Goal: Transaction & Acquisition: Purchase product/service

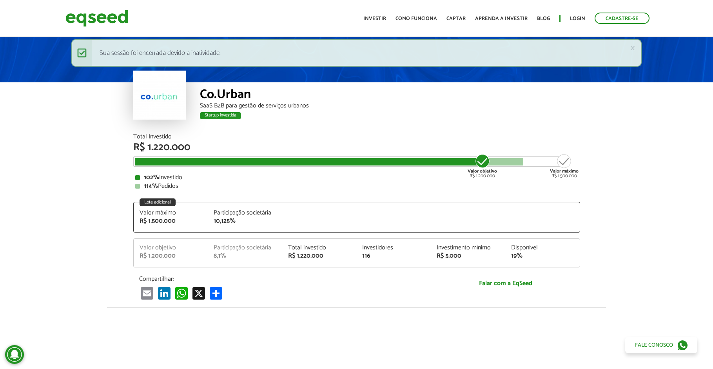
drag, startPoint x: 569, startPoint y: 17, endPoint x: 425, endPoint y: 54, distance: 149.0
click at [569, 16] on ul "Início Investir Como funciona Captar Aprenda a investir Blog Login Cadastre-se" at bounding box center [506, 18] width 294 height 11
click at [575, 16] on link "Login" at bounding box center [577, 18] width 15 height 5
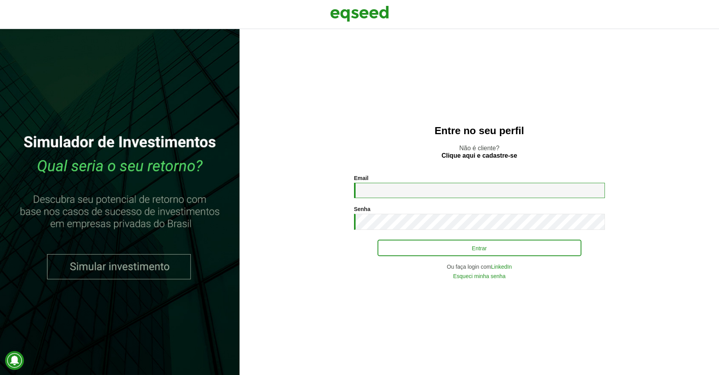
type input "**********"
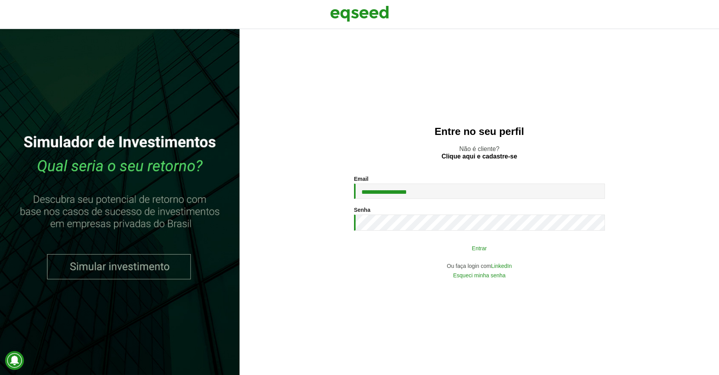
click at [431, 244] on button "Entrar" at bounding box center [479, 247] width 204 height 15
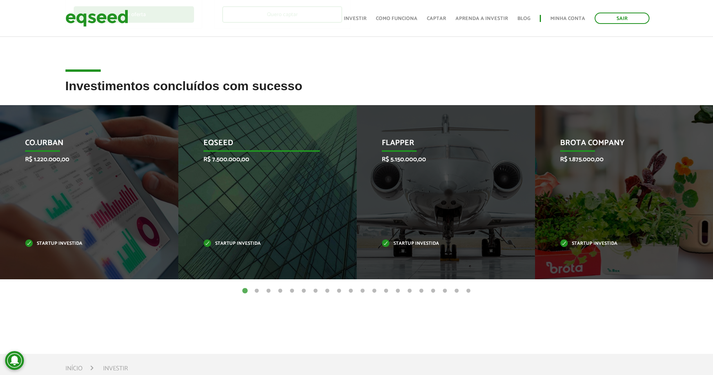
scroll to position [274, 0]
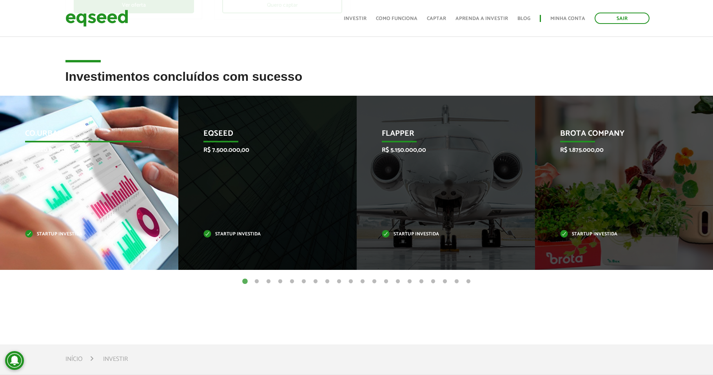
click at [61, 219] on div "Co.Urban R$ 1.220.000,00 Startup investida" at bounding box center [83, 183] width 167 height 174
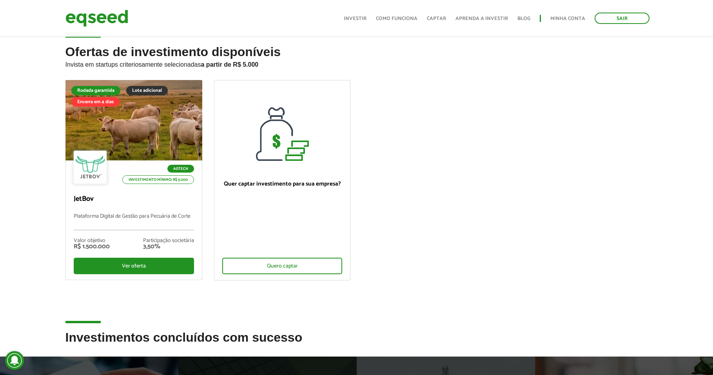
scroll to position [0, 0]
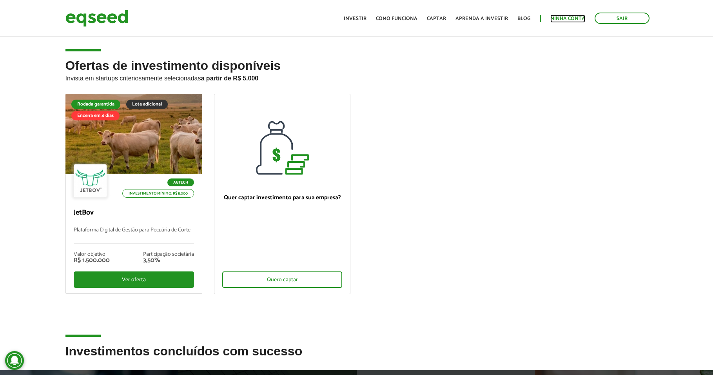
click at [569, 18] on link "Minha conta" at bounding box center [567, 18] width 35 height 5
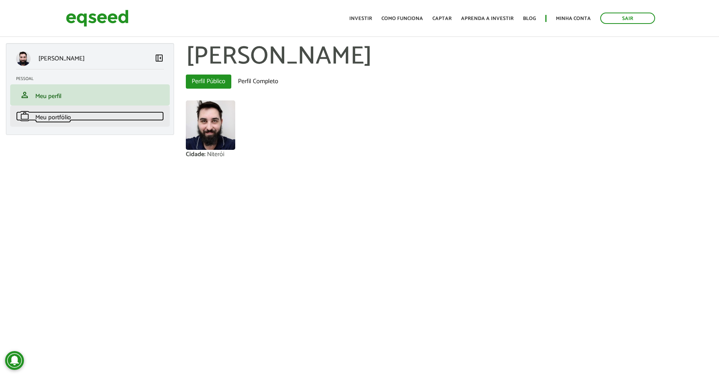
click at [73, 112] on link "work Meu portfólio" at bounding box center [90, 115] width 148 height 9
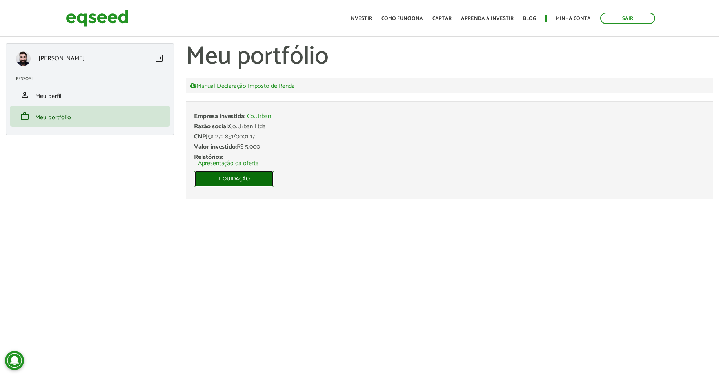
click at [239, 181] on link "Liquidação" at bounding box center [234, 178] width 80 height 16
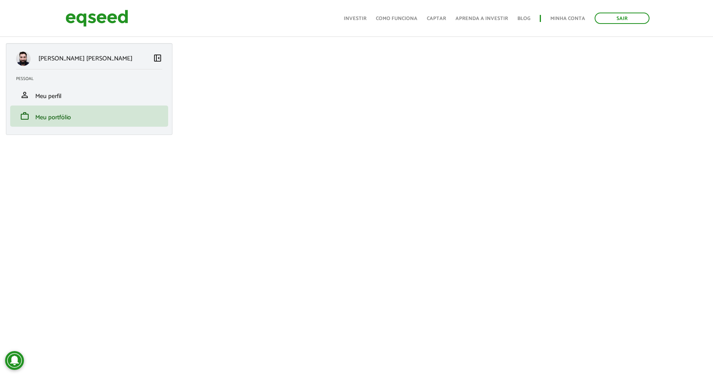
scroll to position [235, 0]
